Goal: Task Accomplishment & Management: Use online tool/utility

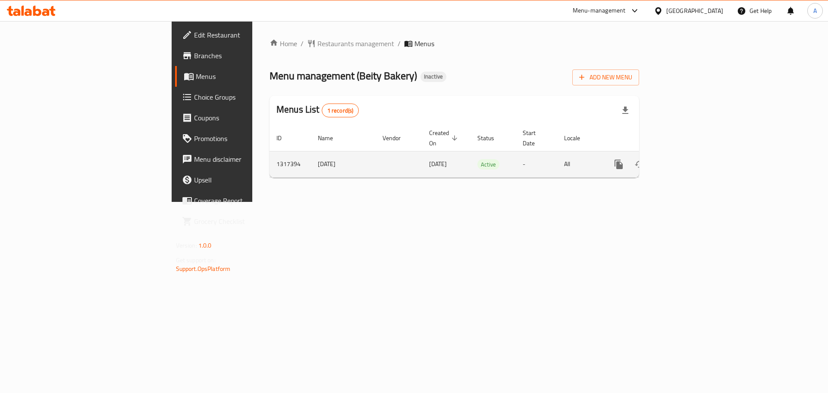
click at [685, 160] on icon "enhanced table" at bounding box center [681, 164] width 8 height 8
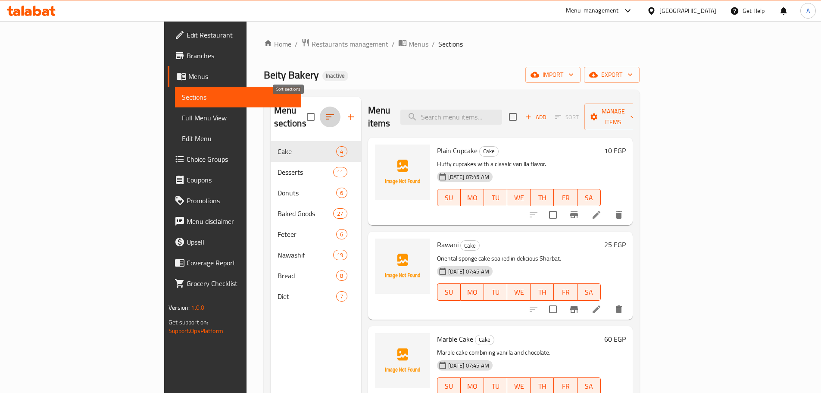
click at [325, 113] on icon "button" at bounding box center [330, 117] width 10 height 10
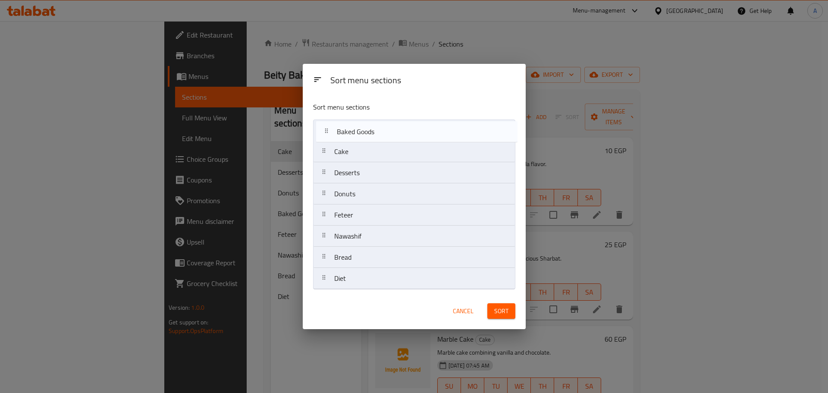
drag, startPoint x: 374, startPoint y: 199, endPoint x: 378, endPoint y: 134, distance: 65.6
click at [378, 134] on nav "Cake Desserts Donuts Baked Goods Feteer Nawashif Bread Diet" at bounding box center [414, 204] width 202 height 170
drag, startPoint x: 360, startPoint y: 218, endPoint x: 366, endPoint y: 140, distance: 78.2
click at [366, 140] on nav "Baked Goods Cake Desserts Donuts Feteer Nawashif Bread Diet" at bounding box center [414, 204] width 202 height 170
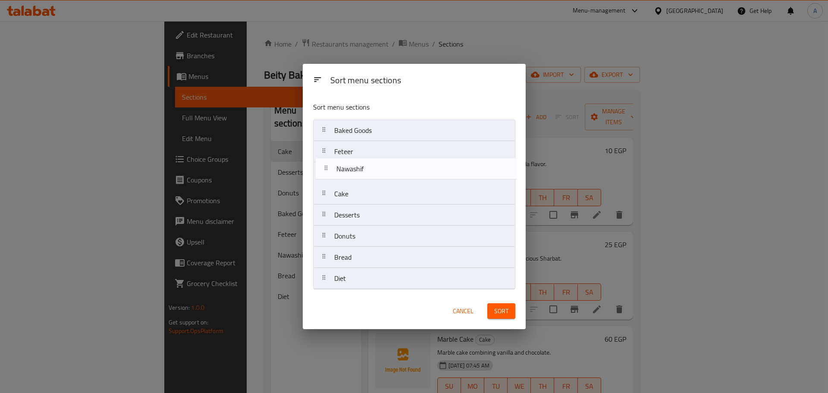
click at [366, 163] on nav "Baked Goods Feteer Cake Desserts Donuts Nawashif Bread Diet" at bounding box center [414, 204] width 202 height 170
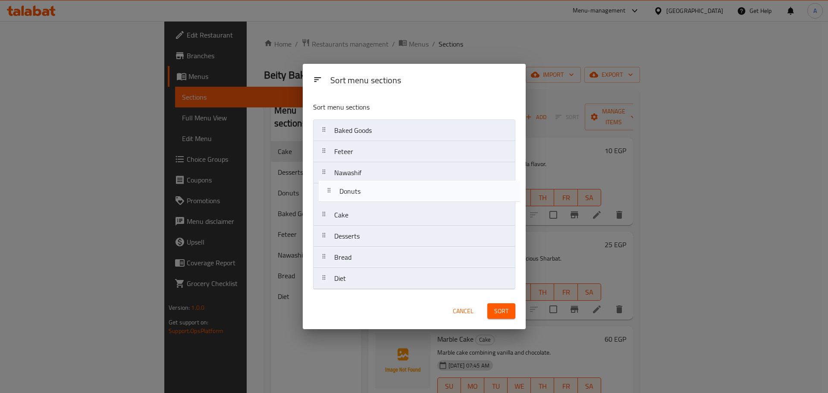
drag, startPoint x: 367, startPoint y: 216, endPoint x: 369, endPoint y: 188, distance: 29.0
click at [369, 188] on nav "Baked Goods Feteer Nawashif Cake Desserts Donuts Bread Diet" at bounding box center [414, 204] width 202 height 170
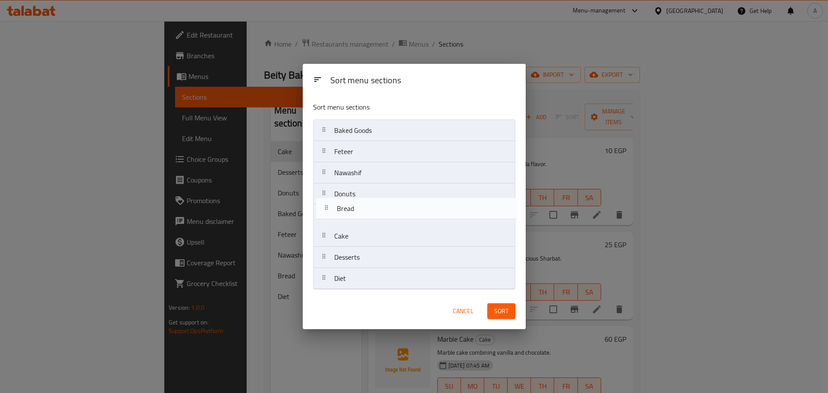
drag, startPoint x: 360, startPoint y: 256, endPoint x: 362, endPoint y: 204, distance: 52.2
click at [362, 204] on nav "Baked Goods Feteer Nawashif Donuts Cake Desserts Bread Diet" at bounding box center [414, 204] width 202 height 170
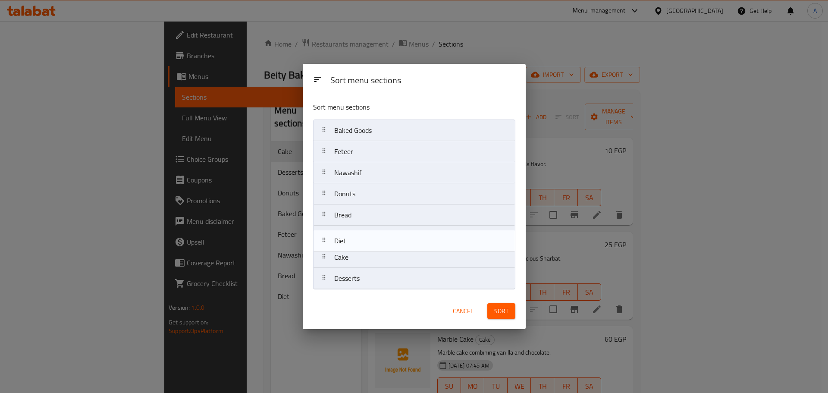
drag, startPoint x: 357, startPoint y: 277, endPoint x: 357, endPoint y: 234, distance: 43.5
click at [357, 234] on nav "Baked Goods Feteer Nawashif Donuts Bread Cake Desserts Diet" at bounding box center [414, 204] width 202 height 170
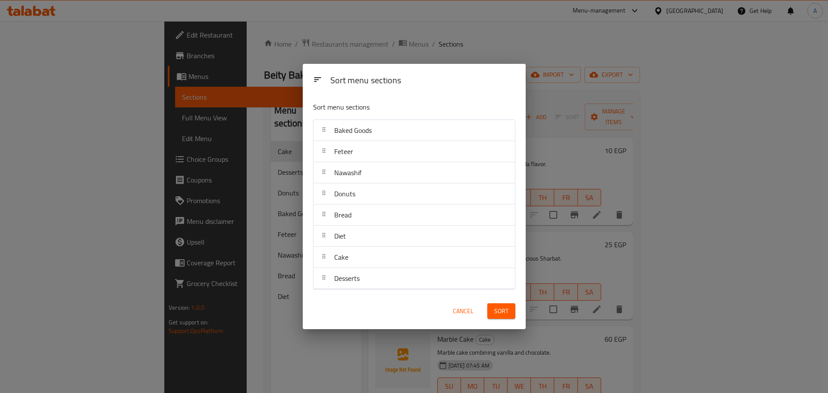
click at [502, 310] on span "Sort" at bounding box center [501, 311] width 14 height 11
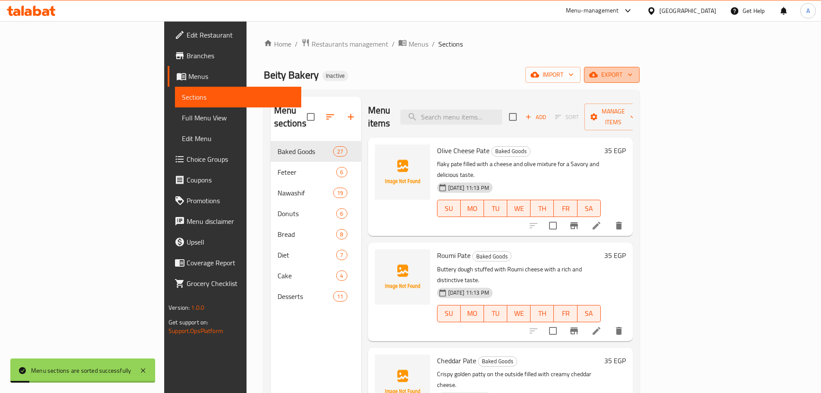
click at [635, 72] on icon "button" at bounding box center [630, 74] width 9 height 9
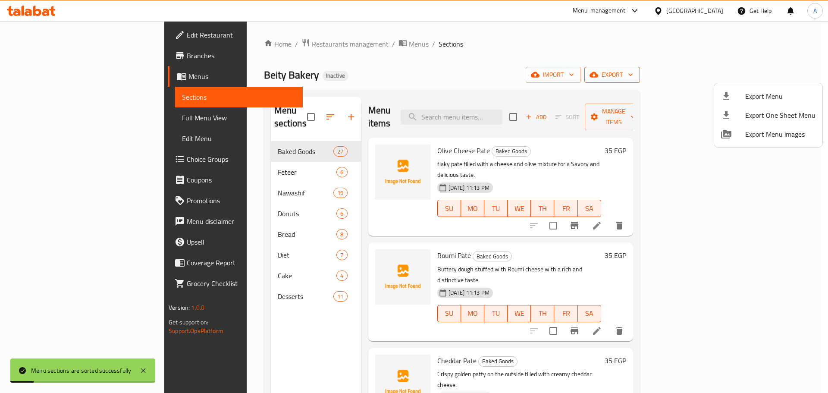
click at [761, 88] on li "Export Menu" at bounding box center [768, 96] width 108 height 19
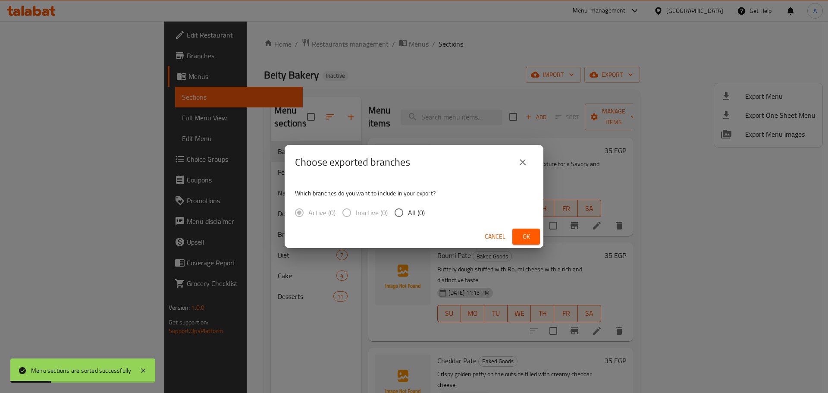
click at [446, 211] on div "Which branches do you want to include in your export? Active (0) Inactive (0) A…" at bounding box center [414, 202] width 259 height 46
click at [417, 213] on span "All (1)" at bounding box center [416, 212] width 17 height 10
click at [408, 213] on input "All (1)" at bounding box center [399, 212] width 18 height 18
radio input "true"
click at [527, 237] on span "Ok" at bounding box center [526, 236] width 14 height 11
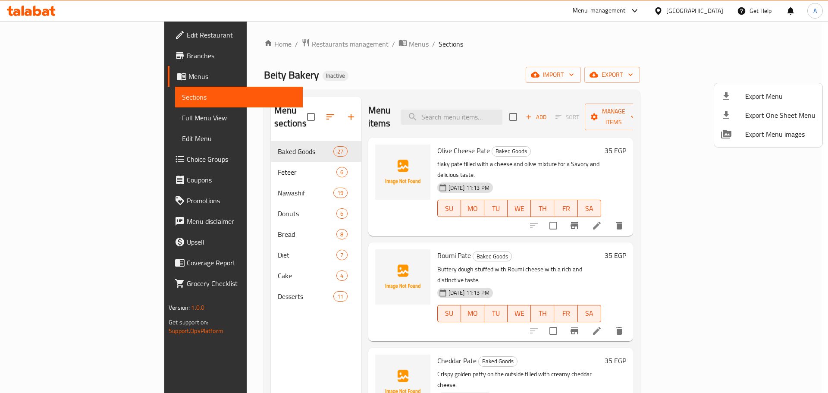
click at [507, 114] on div at bounding box center [414, 196] width 828 height 393
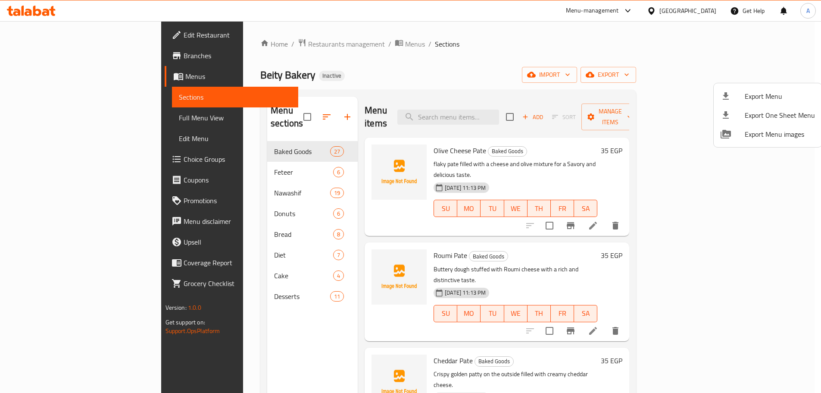
click at [499, 114] on input "search" at bounding box center [448, 117] width 102 height 15
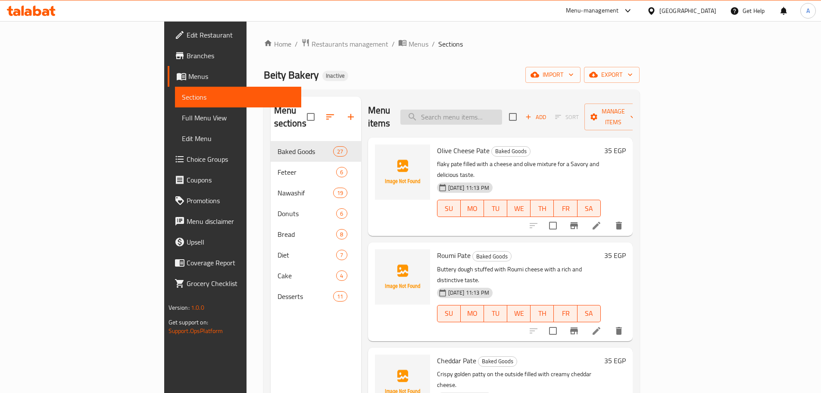
paste input "ميني تارت اطعم"
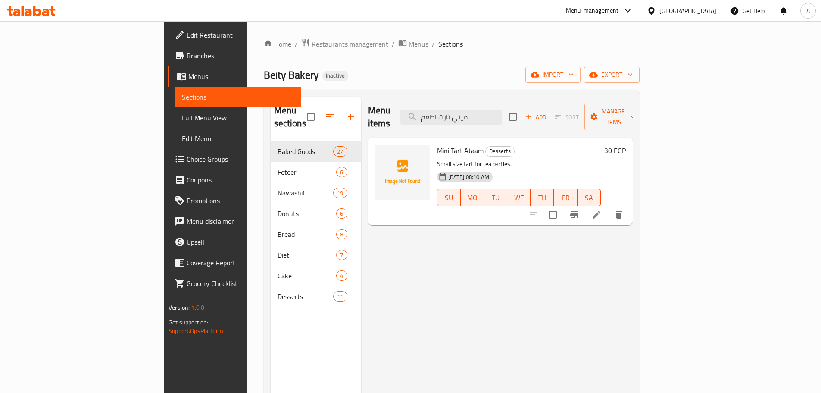
type input "ميني تارت اطعم"
